Goal: Task Accomplishment & Management: Use online tool/utility

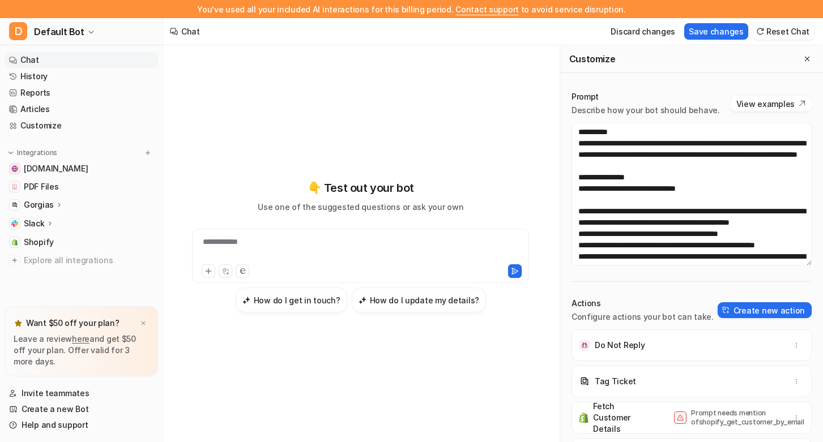
scroll to position [226, 0]
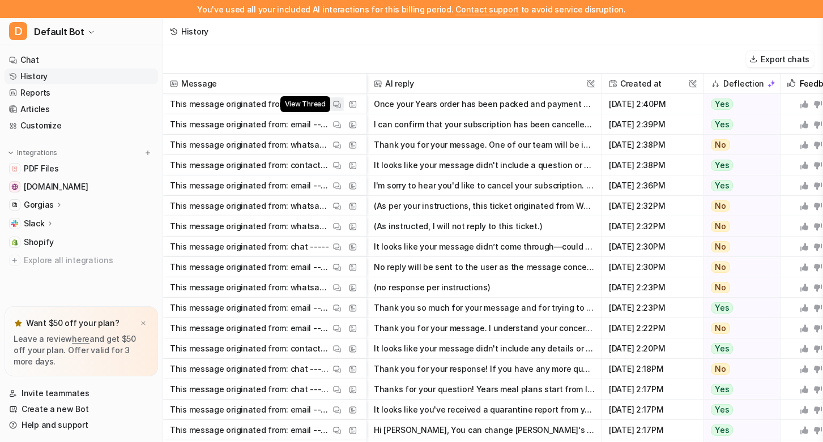
click at [337, 101] on img at bounding box center [337, 104] width 8 height 8
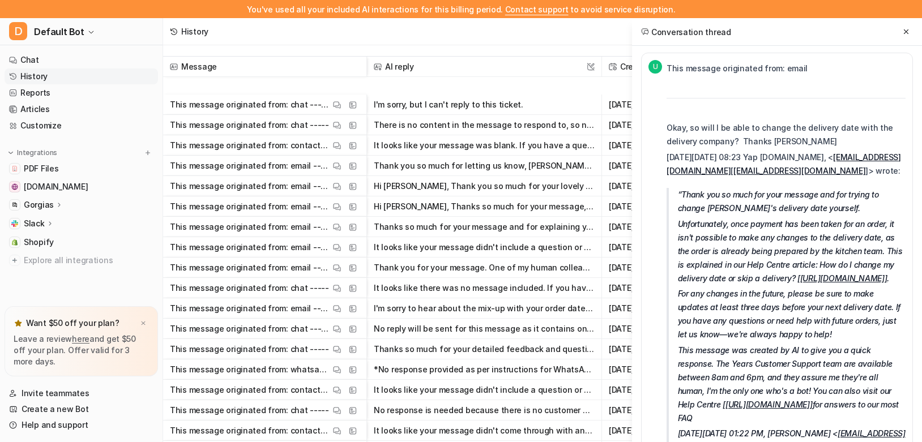
scroll to position [1711, 0]
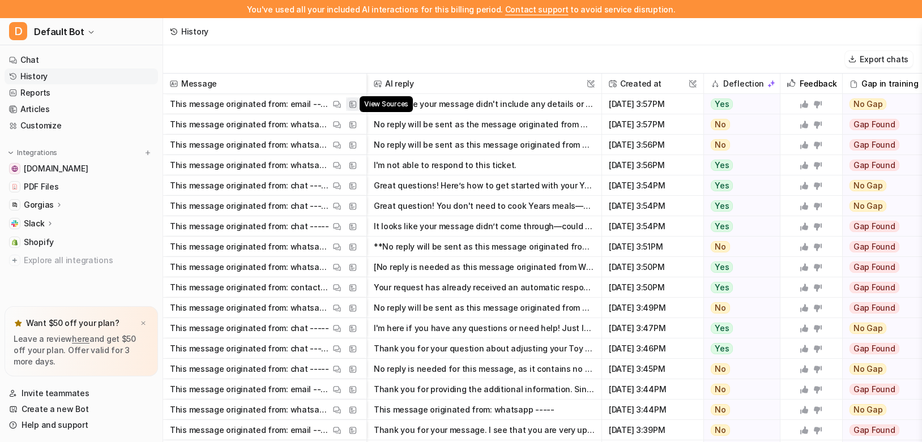
click at [351, 102] on img at bounding box center [353, 104] width 8 height 8
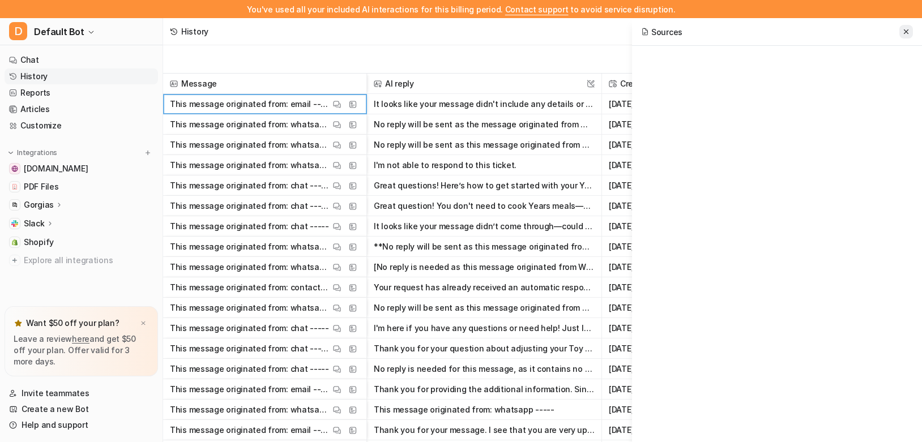
click at [903, 36] on button at bounding box center [906, 32] width 14 height 14
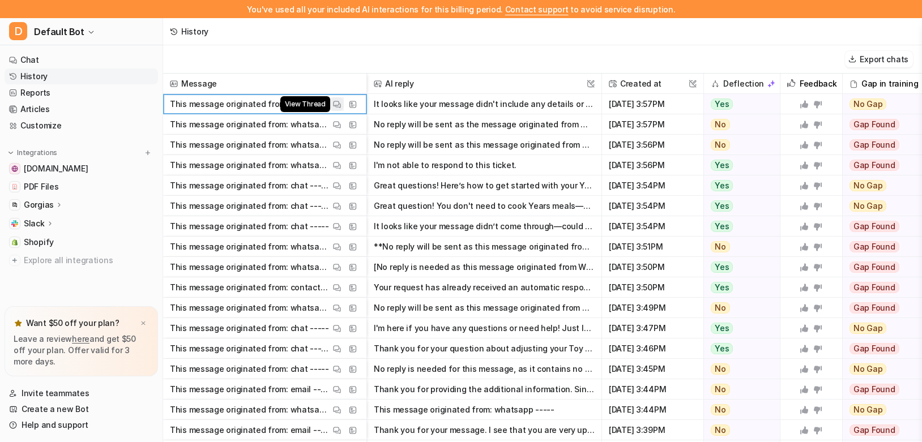
click at [339, 103] on img at bounding box center [337, 104] width 8 height 8
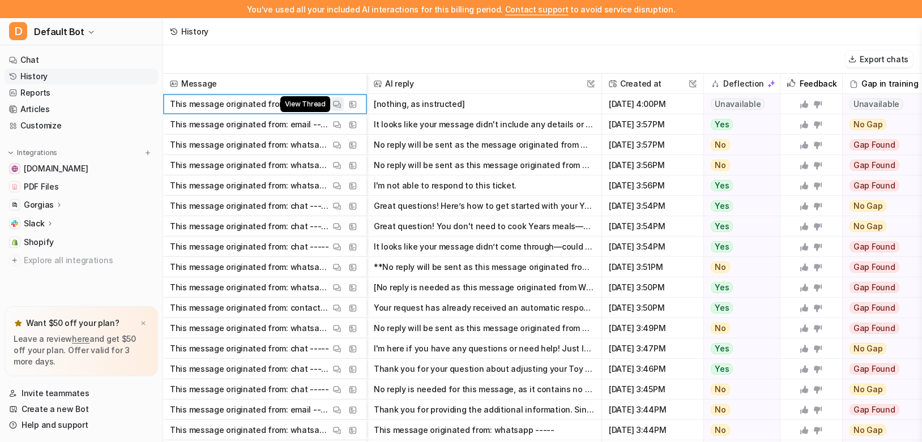
click at [337, 102] on img at bounding box center [337, 104] width 8 height 8
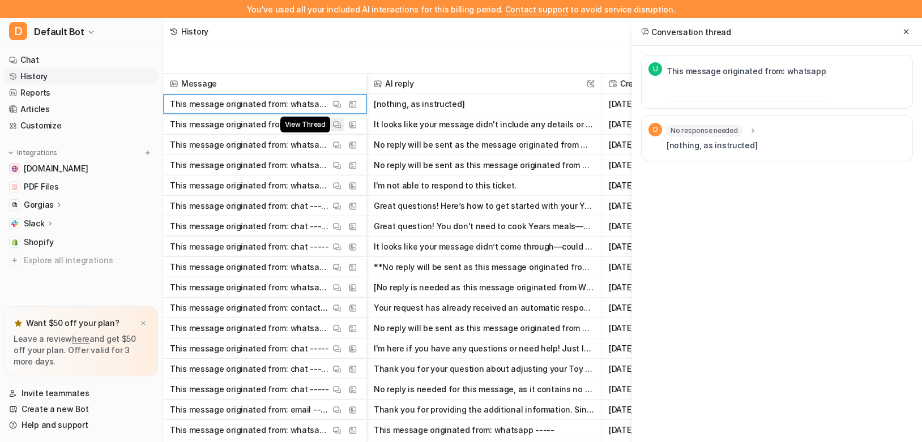
click at [335, 124] on img at bounding box center [337, 125] width 8 height 8
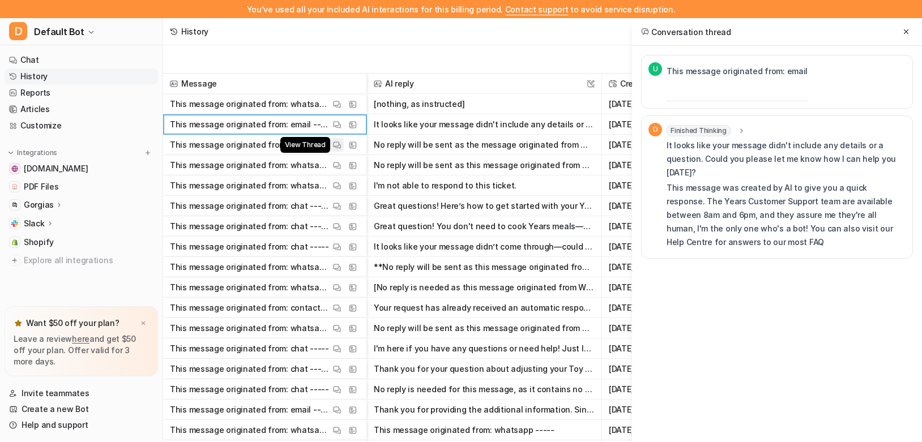
click at [333, 143] on img at bounding box center [337, 145] width 8 height 8
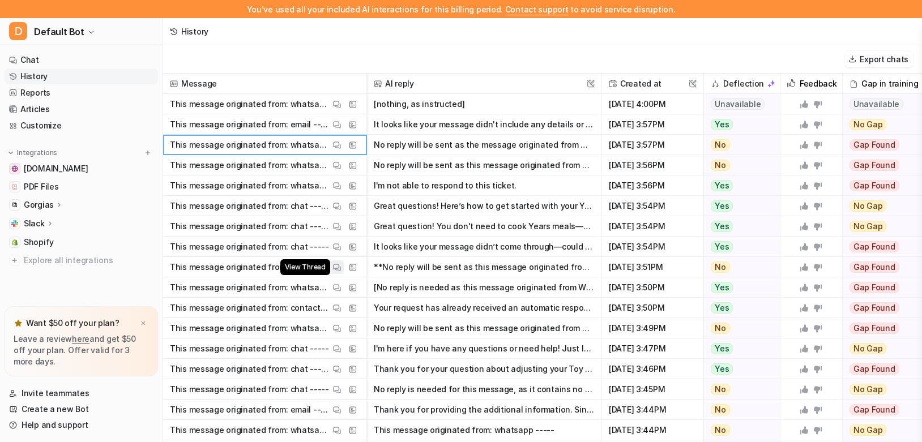
click at [331, 265] on button "View Thread" at bounding box center [337, 267] width 14 height 14
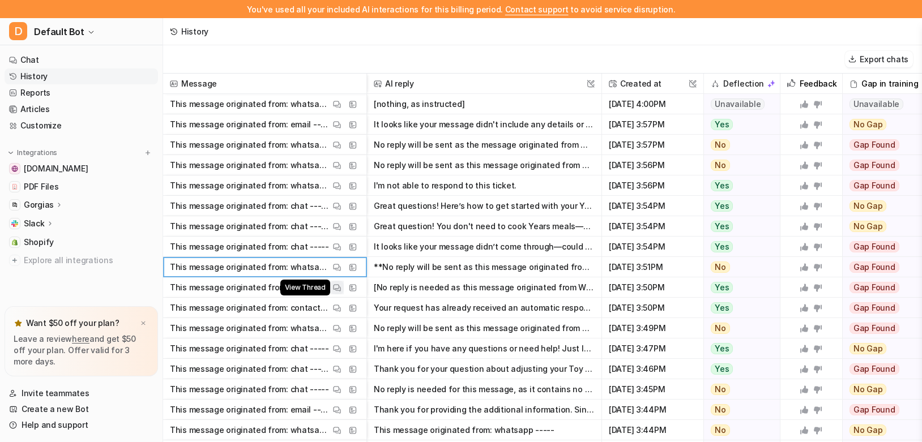
click at [335, 289] on img at bounding box center [337, 288] width 8 height 8
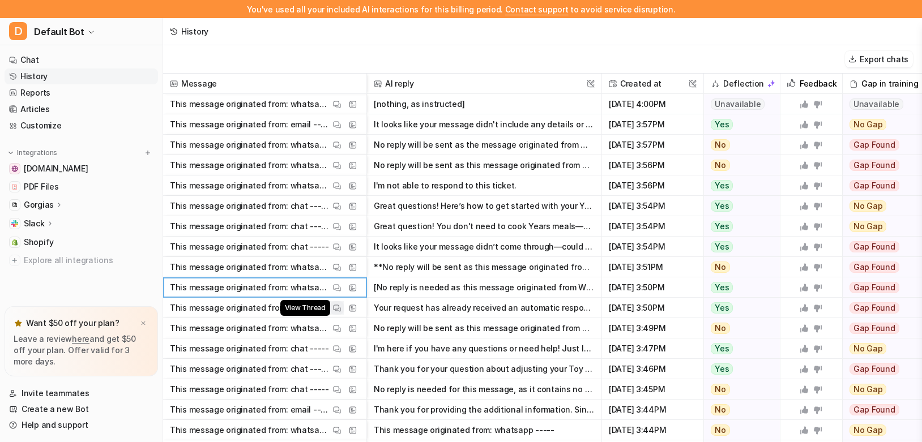
click at [335, 307] on img at bounding box center [337, 308] width 8 height 8
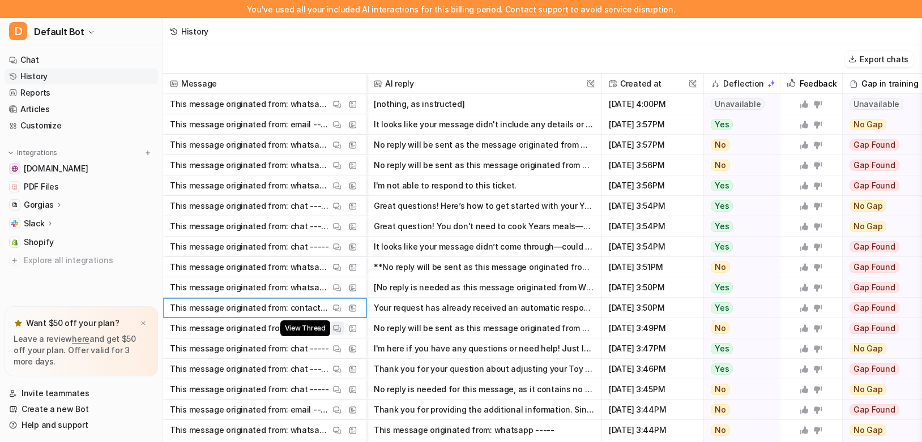
click at [335, 325] on img at bounding box center [337, 328] width 8 height 8
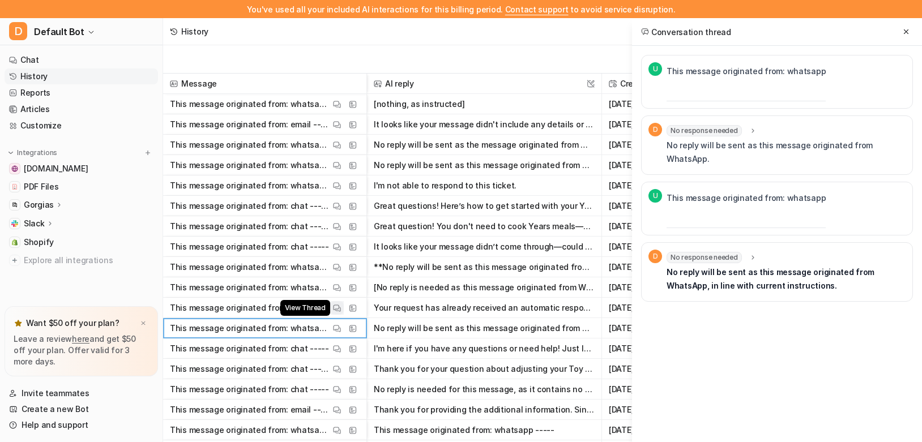
click at [333, 308] on img at bounding box center [337, 308] width 8 height 8
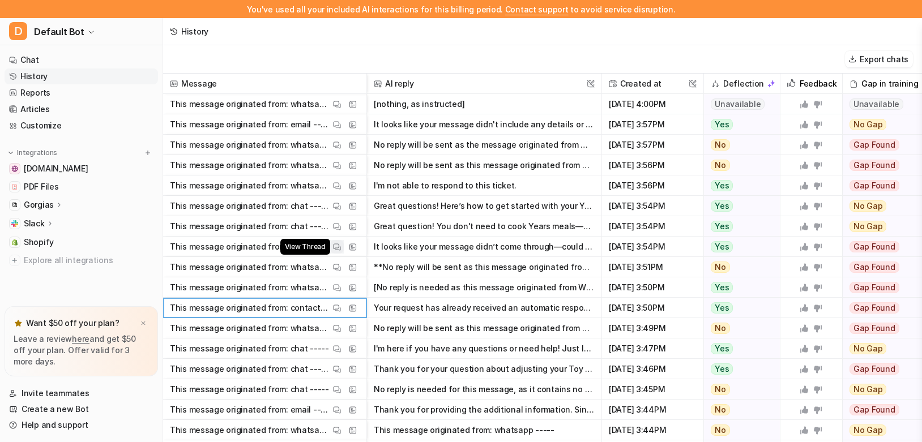
click at [336, 246] on img at bounding box center [337, 247] width 8 height 8
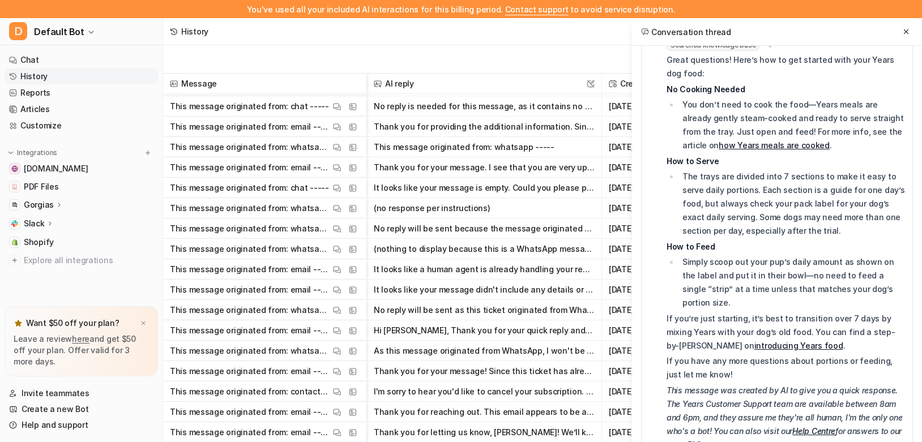
scroll to position [340, 0]
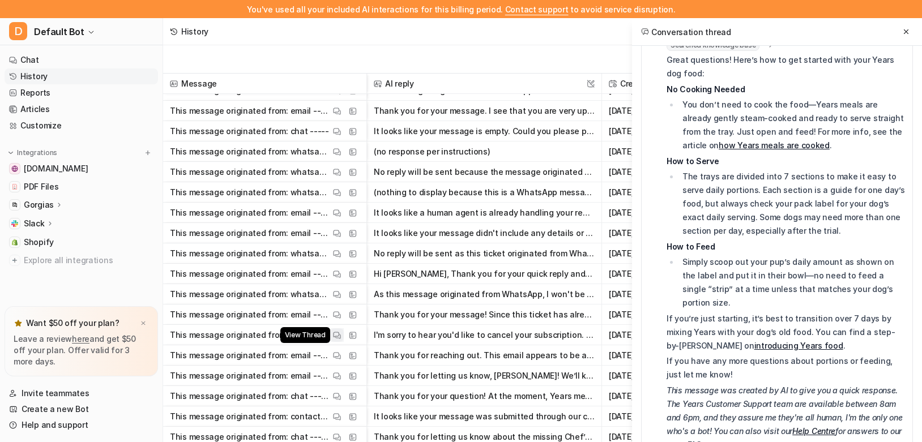
click at [341, 337] on button "View Thread" at bounding box center [337, 335] width 14 height 14
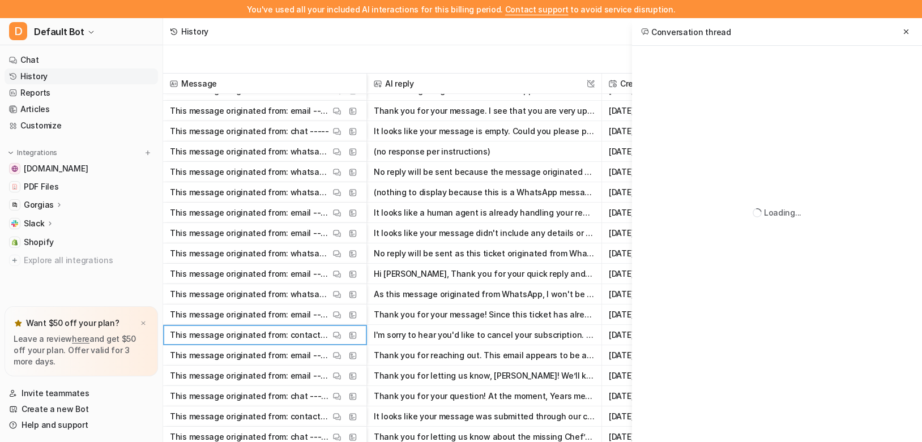
scroll to position [0, 0]
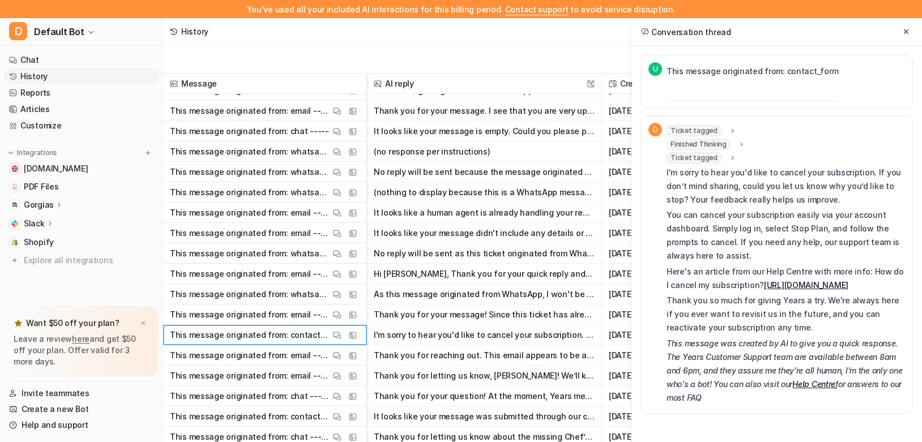
click at [708, 128] on span "Ticket tagged" at bounding box center [693, 130] width 55 height 11
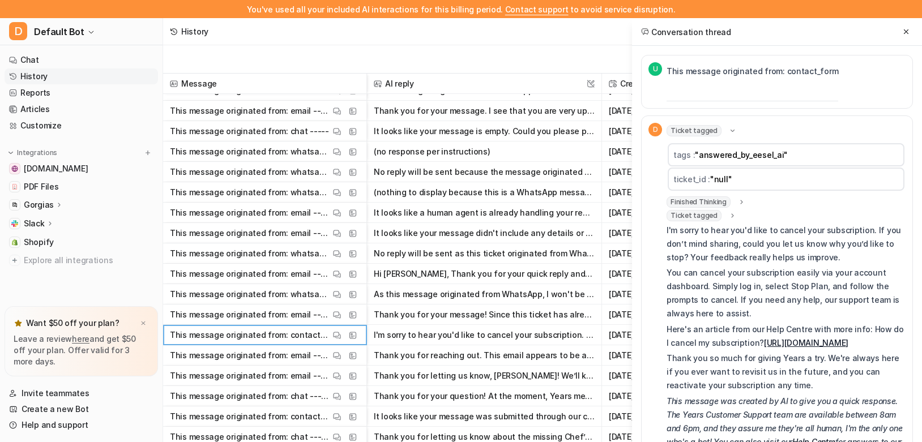
click at [707, 130] on span "Ticket tagged" at bounding box center [693, 130] width 55 height 11
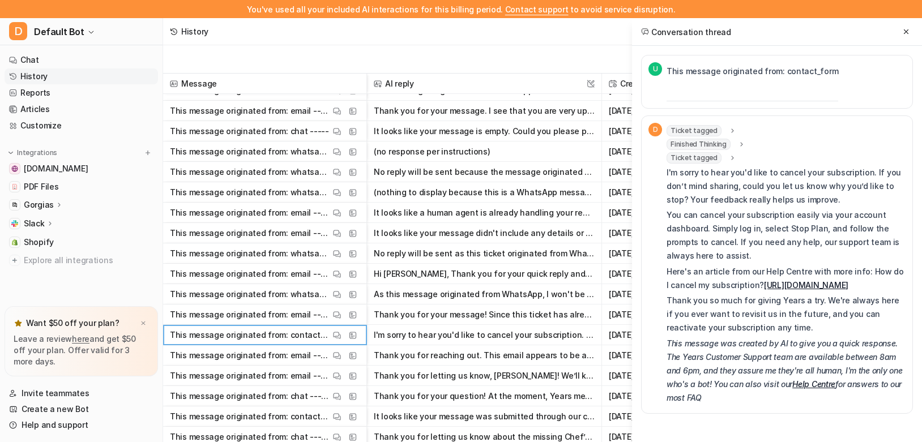
click at [711, 144] on span "Finished Thinking" at bounding box center [698, 144] width 64 height 11
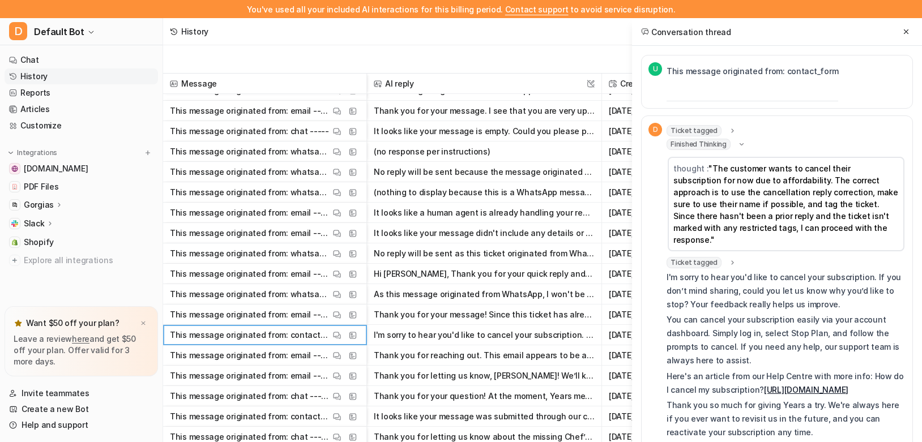
click at [711, 144] on span "Finished Thinking" at bounding box center [698, 144] width 64 height 11
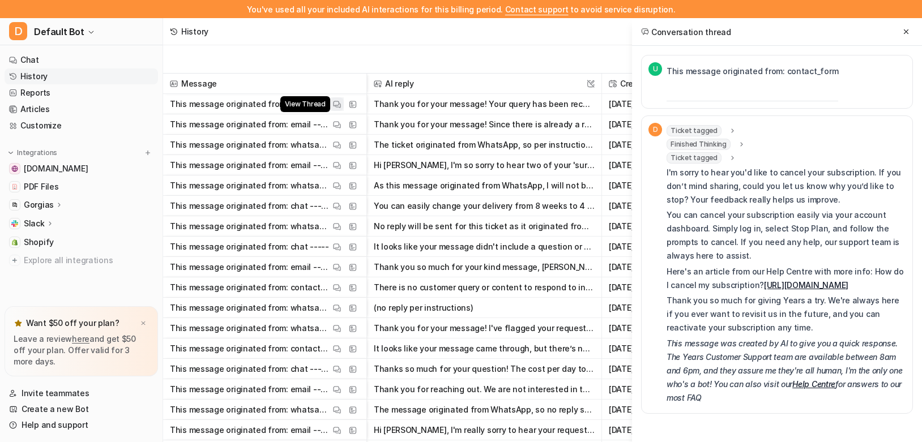
click at [335, 105] on img at bounding box center [337, 104] width 8 height 8
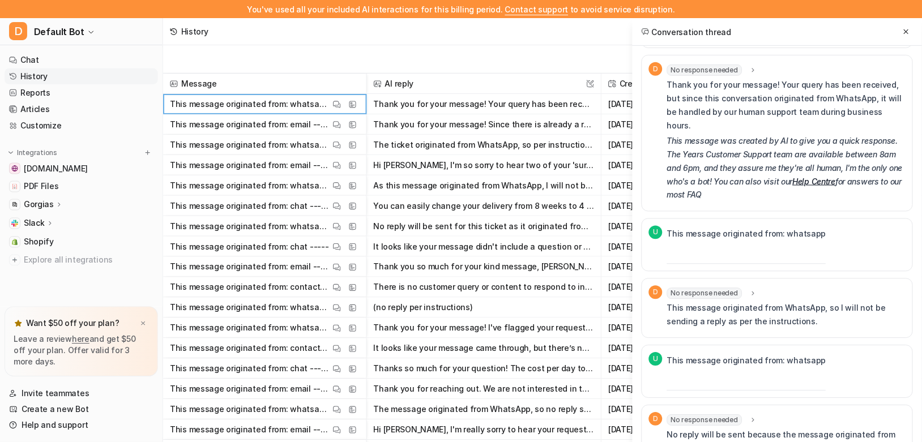
scroll to position [427, 0]
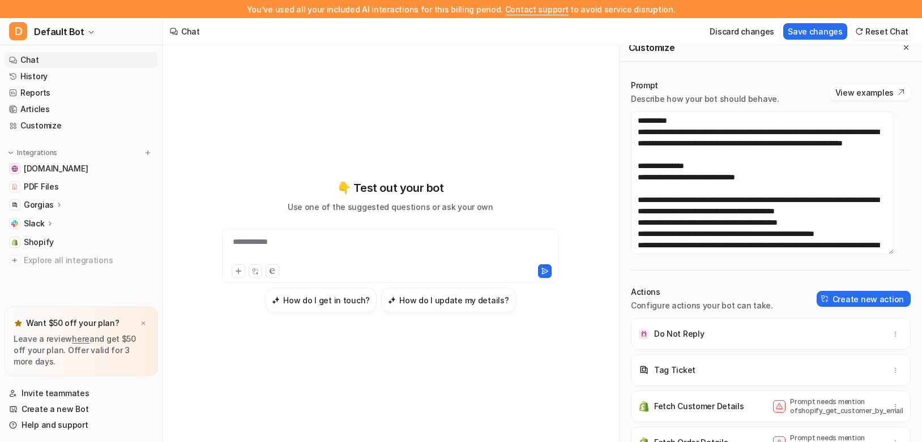
click at [28, 63] on link "Chat" at bounding box center [81, 60] width 153 height 16
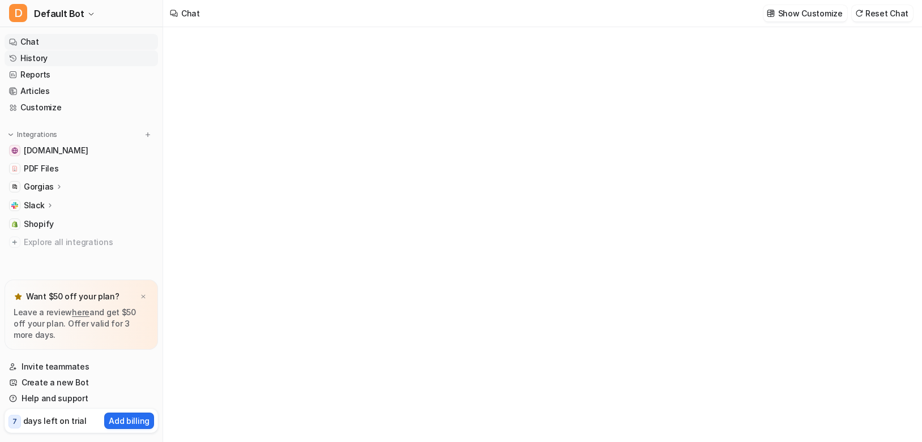
type textarea "**********"
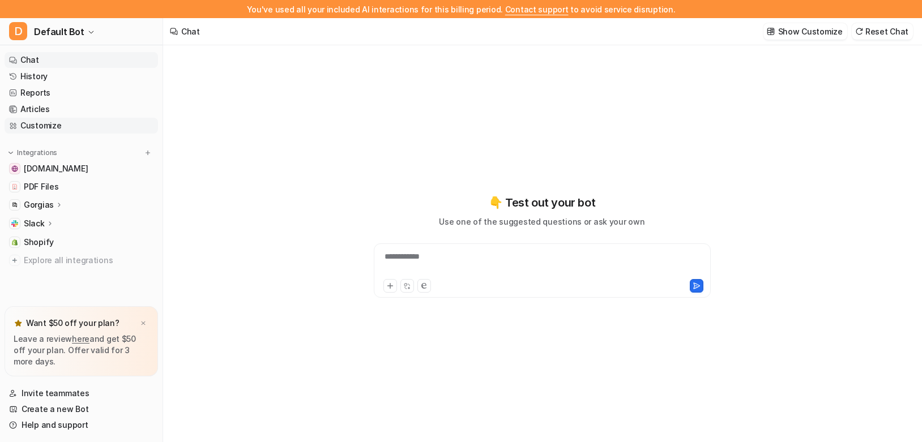
click at [48, 122] on link "Customize" at bounding box center [81, 126] width 153 height 16
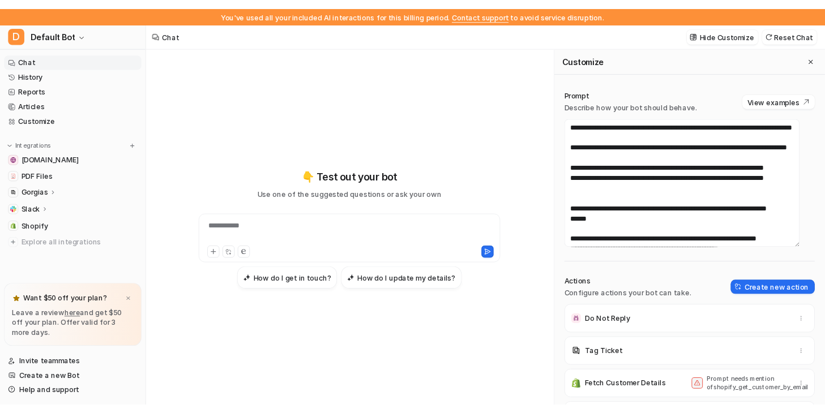
scroll to position [113, 0]
